Goal: Task Accomplishment & Management: Complete application form

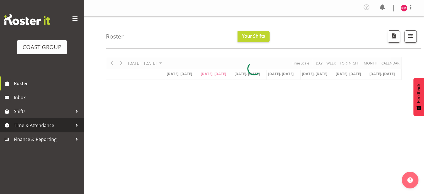
drag, startPoint x: 30, startPoint y: 124, endPoint x: 41, endPoint y: 128, distance: 11.4
click at [30, 124] on span "Time & Attendance" at bounding box center [43, 125] width 59 height 8
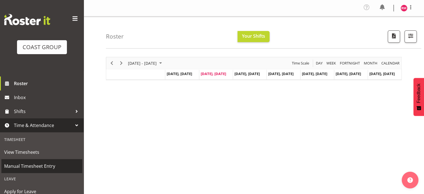
click at [52, 163] on span "Manual Timesheet Entry" at bounding box center [41, 166] width 75 height 8
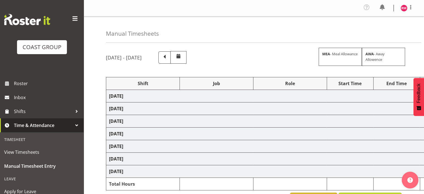
select select "62215"
select select "9476"
select select "62215"
select select "9476"
select select "62215"
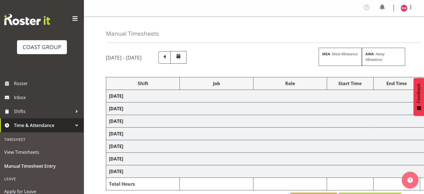
select select "9476"
select select "62215"
select select "9476"
select select "62215"
select select "9477"
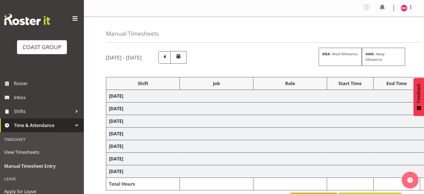
select select "62215"
select select "9477"
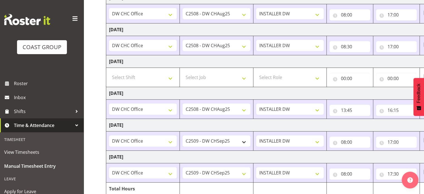
scroll to position [153, 0]
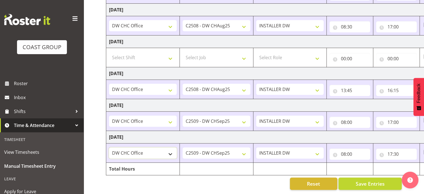
click at [162, 148] on select "CHC SIGN ADMIN (LEAVE ALONE, DONT MAKE INACTIVE) DW CHC ARK WORK DW CHC Office …" at bounding box center [143, 152] width 68 height 11
drag, startPoint x: 95, startPoint y: 144, endPoint x: 100, endPoint y: 147, distance: 6.0
click at [95, 144] on div "Manual Timesheets August 27th - September 2nd 2025 MEA - Meal Allowance AWA - A…" at bounding box center [254, 30] width 341 height 327
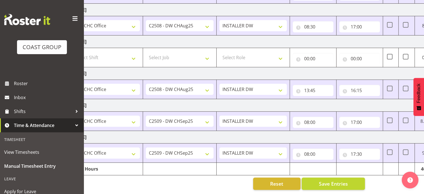
scroll to position [0, 72]
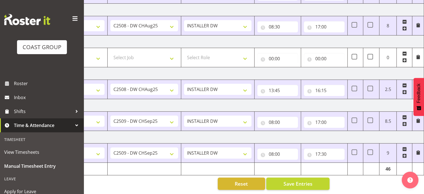
click at [406, 147] on span at bounding box center [405, 149] width 4 height 4
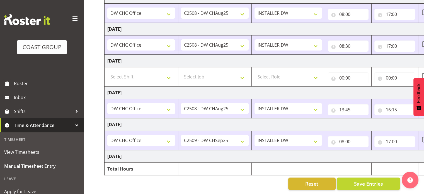
scroll to position [0, 0]
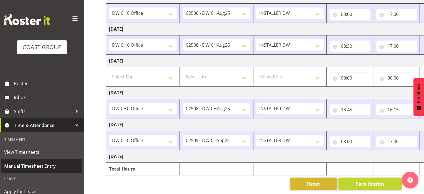
click at [32, 166] on span "Manual Timesheet Entry" at bounding box center [41, 166] width 75 height 8
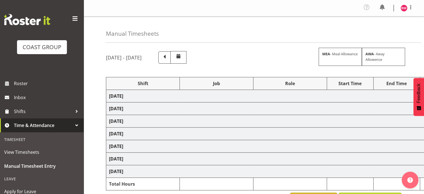
scroll to position [56, 0]
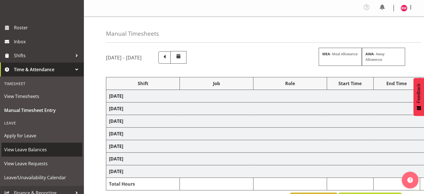
select select "62215"
select select "9476"
select select "62215"
select select "9476"
select select "62215"
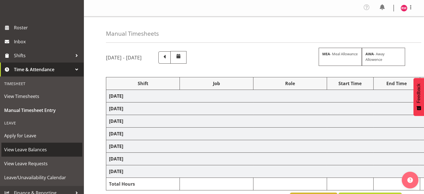
select select "9476"
select select "62215"
select select "9476"
select select "62215"
select select "9477"
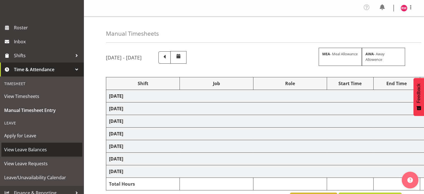
select select "62215"
select select "9477"
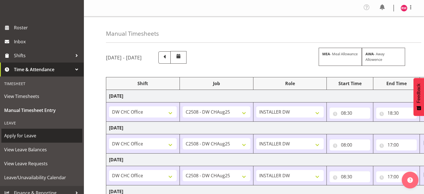
click at [30, 131] on link "Apply for Leave" at bounding box center [41, 136] width 81 height 14
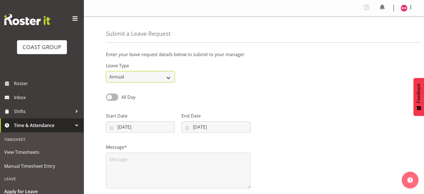
click at [146, 80] on select "Annual Sick Leave Without Pay Bereavement Domestic Violence Parental Jury Servi…" at bounding box center [140, 76] width 69 height 11
select select "Sick"
click at [106, 71] on select "Annual Sick Leave Without Pay Bereavement Domestic Violence Parental Jury Servi…" at bounding box center [140, 76] width 69 height 11
click at [298, 104] on div "All Day Single Day" at bounding box center [254, 95] width 303 height 19
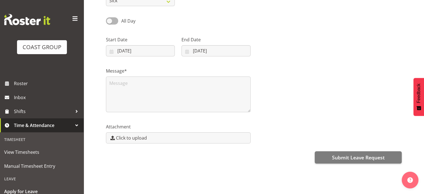
scroll to position [80, 0]
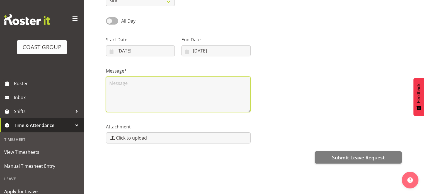
click at [157, 79] on textarea at bounding box center [178, 94] width 145 height 36
click at [115, 90] on textarea "sick myself and sick kids" at bounding box center [178, 94] width 145 height 36
click at [123, 80] on textarea "sick myself and sick kids" at bounding box center [178, 94] width 145 height 36
click at [133, 80] on textarea "sick myself and sick kids" at bounding box center [178, 94] width 145 height 36
click at [167, 81] on textarea "sick myself and sick kids" at bounding box center [178, 94] width 145 height 36
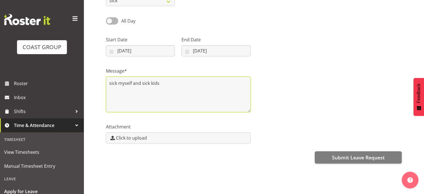
click at [143, 79] on textarea "sick myself and sick kids" at bounding box center [178, 94] width 145 height 36
click at [197, 89] on textarea "sick myself and sick kids" at bounding box center [178, 94] width 145 height 36
drag, startPoint x: 143, startPoint y: 79, endPoint x: 97, endPoint y: 85, distance: 46.4
click at [97, 85] on div "Submit a Leave Request Enter your leave request details below to submit to your…" at bounding box center [254, 67] width 341 height 254
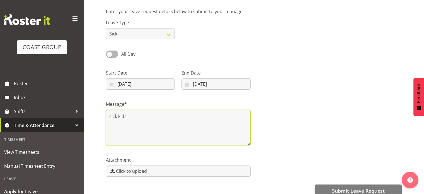
scroll to position [0, 0]
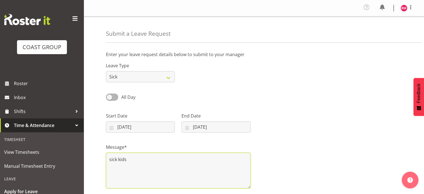
click at [152, 157] on textarea "sick kids" at bounding box center [178, 171] width 145 height 36
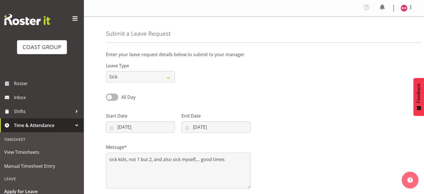
click at [277, 158] on div "Message* sick kids, not 1 but 2, and also sick myself,... good times" at bounding box center [254, 164] width 303 height 56
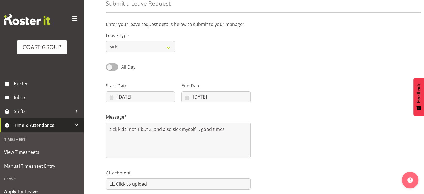
scroll to position [56, 0]
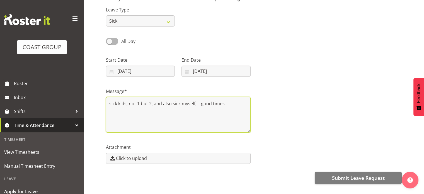
click at [173, 104] on textarea "sick kids, not 1 but 2, and also sick myself,... good times" at bounding box center [178, 115] width 145 height 36
click at [306, 93] on div "Message* sick kids, not 1 but 2, and also still kinda sick myself,... good times" at bounding box center [254, 108] width 303 height 56
drag, startPoint x: 126, startPoint y: 106, endPoint x: 249, endPoint y: 104, distance: 123.1
click at [249, 104] on textarea "sick kids, not 1 but 2, and also still kinda sick myself,... good times" at bounding box center [178, 115] width 145 height 36
type textarea "sick kids"
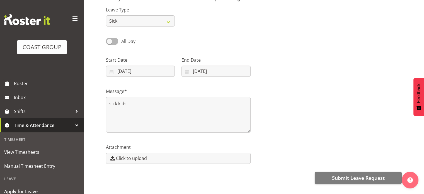
click at [284, 72] on div at bounding box center [330, 64] width 152 height 31
click at [345, 176] on span "Submit Leave Request" at bounding box center [358, 177] width 53 height 7
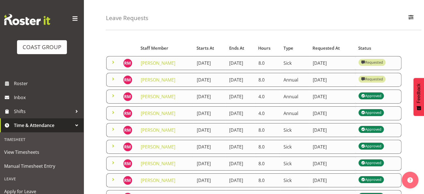
scroll to position [28, 0]
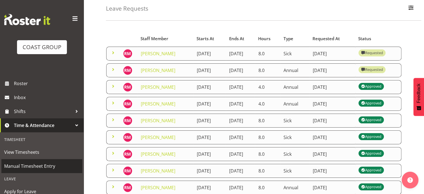
click at [24, 167] on span "Manual Timesheet Entry" at bounding box center [41, 166] width 75 height 8
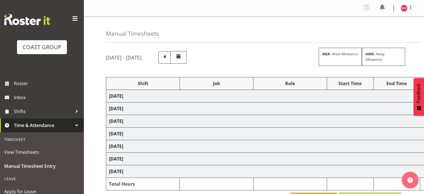
select select "62215"
select select "9476"
select select "62215"
select select "9476"
select select "62215"
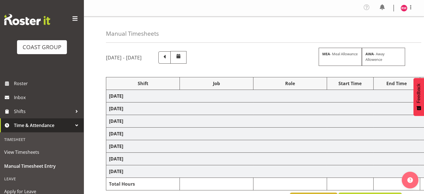
select select "9476"
select select "62215"
select select "9476"
select select "62215"
select select "9477"
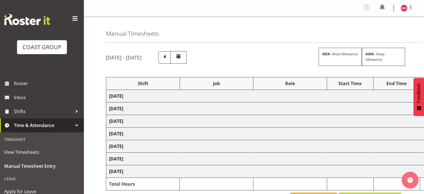
select select "62215"
select select "9477"
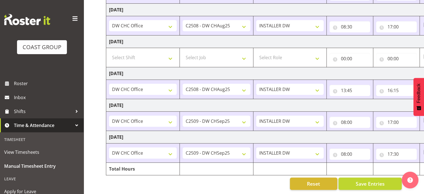
scroll to position [0, 72]
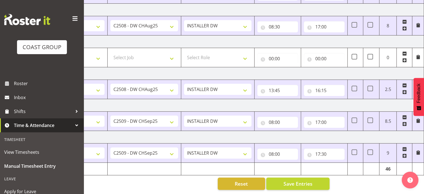
click at [405, 147] on span at bounding box center [405, 149] width 4 height 4
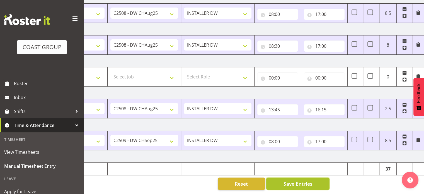
click at [310, 180] on span "Save Entries" at bounding box center [298, 183] width 29 height 7
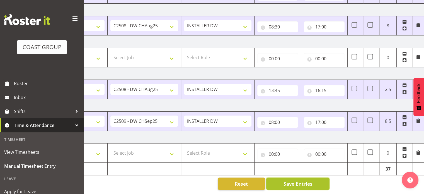
click at [307, 180] on span "Save Entries" at bounding box center [298, 183] width 29 height 7
